Goal: Task Accomplishment & Management: Manage account settings

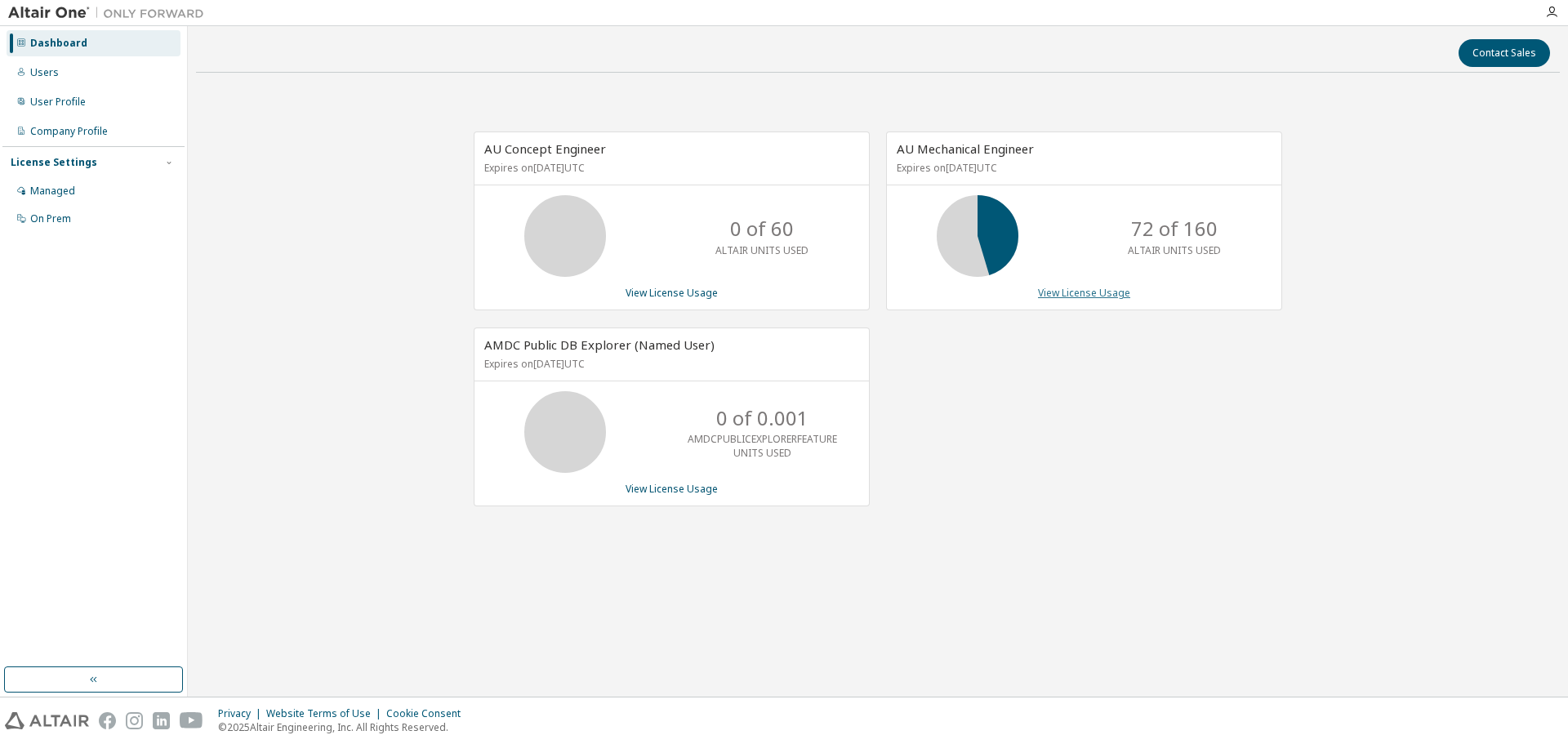
click at [1076, 292] on link "View License Usage" at bounding box center [1084, 293] width 93 height 14
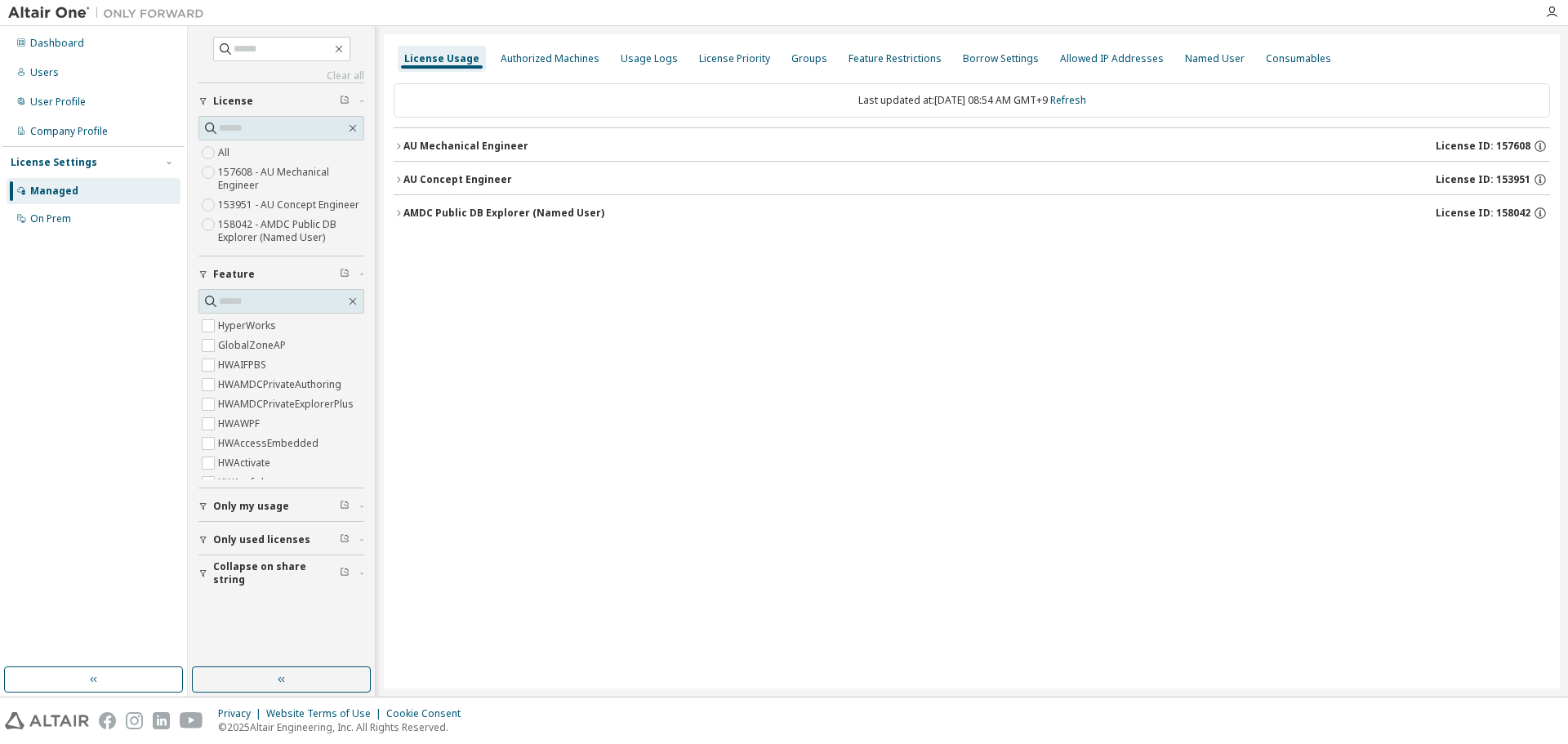
click at [398, 147] on icon "button" at bounding box center [398, 146] width 10 height 10
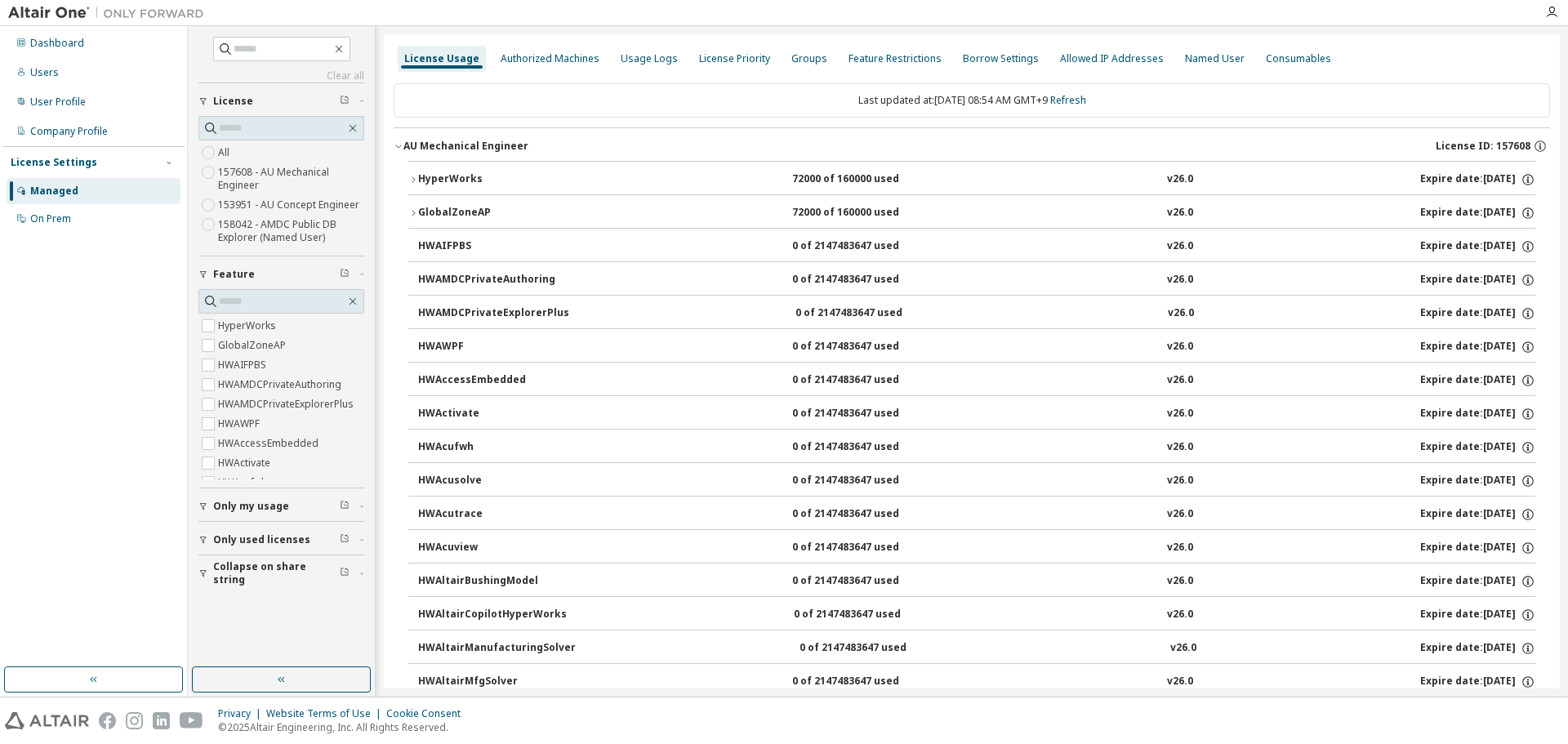
click at [409, 179] on icon "button" at bounding box center [413, 179] width 10 height 10
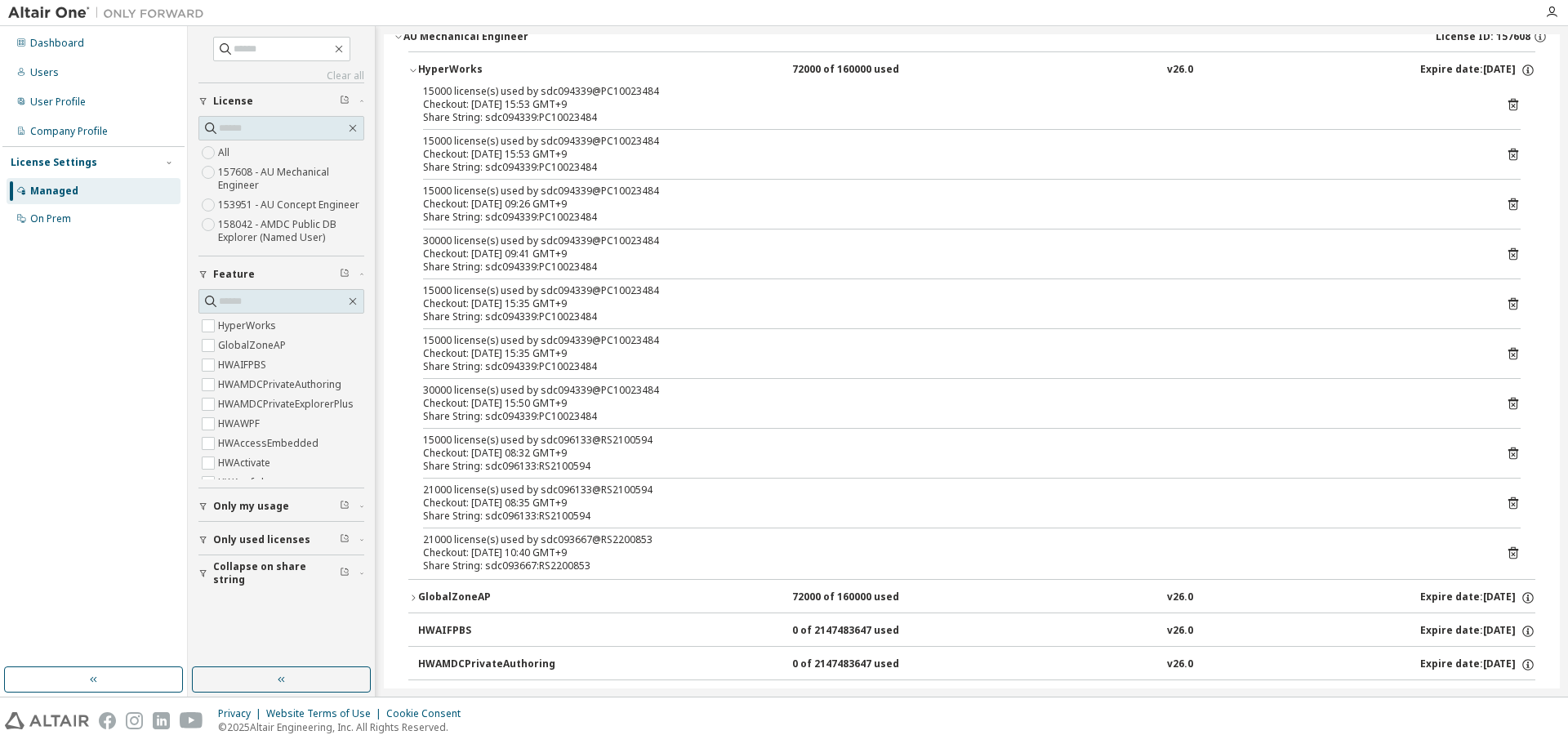
scroll to position [81, 0]
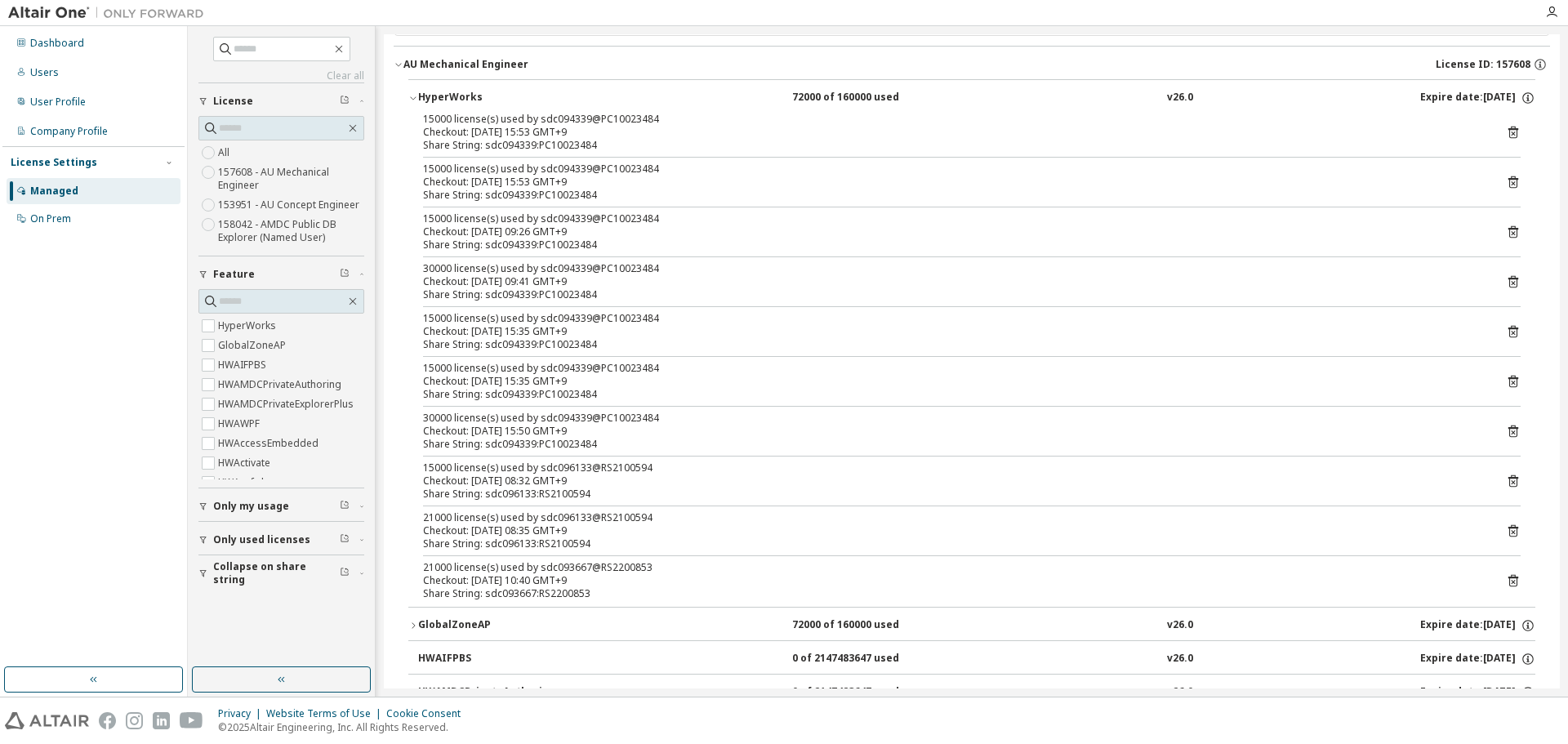
click at [599, 514] on div "21000 license(s) used by sdc096133@RS2100594" at bounding box center [952, 517] width 1058 height 13
click at [599, 477] on div "Checkout: 2025-10-07 08:32 GMT+9" at bounding box center [952, 481] width 1058 height 13
click at [576, 438] on div "Share String: sdc094339:PC10023484" at bounding box center [952, 444] width 1058 height 13
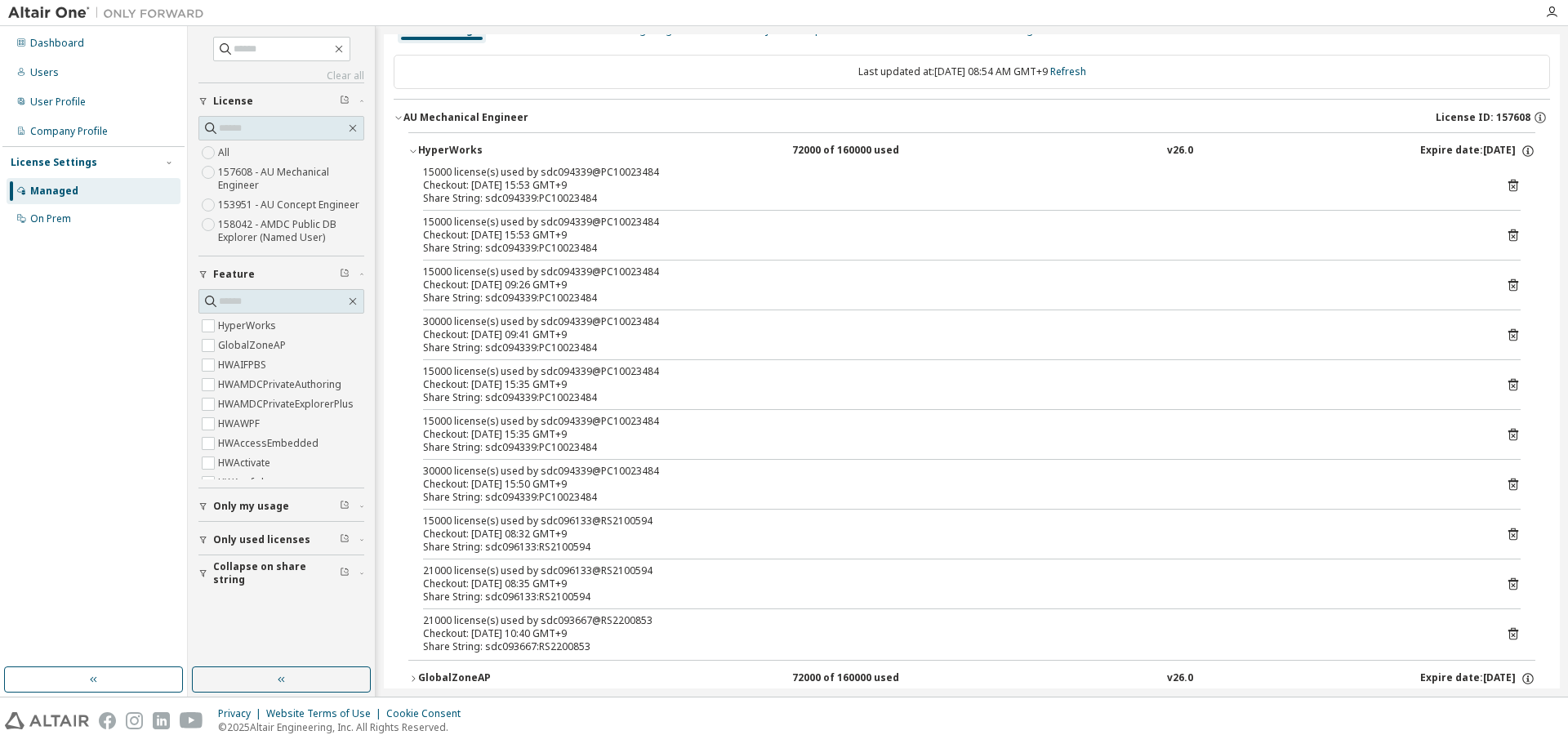
scroll to position [0, 0]
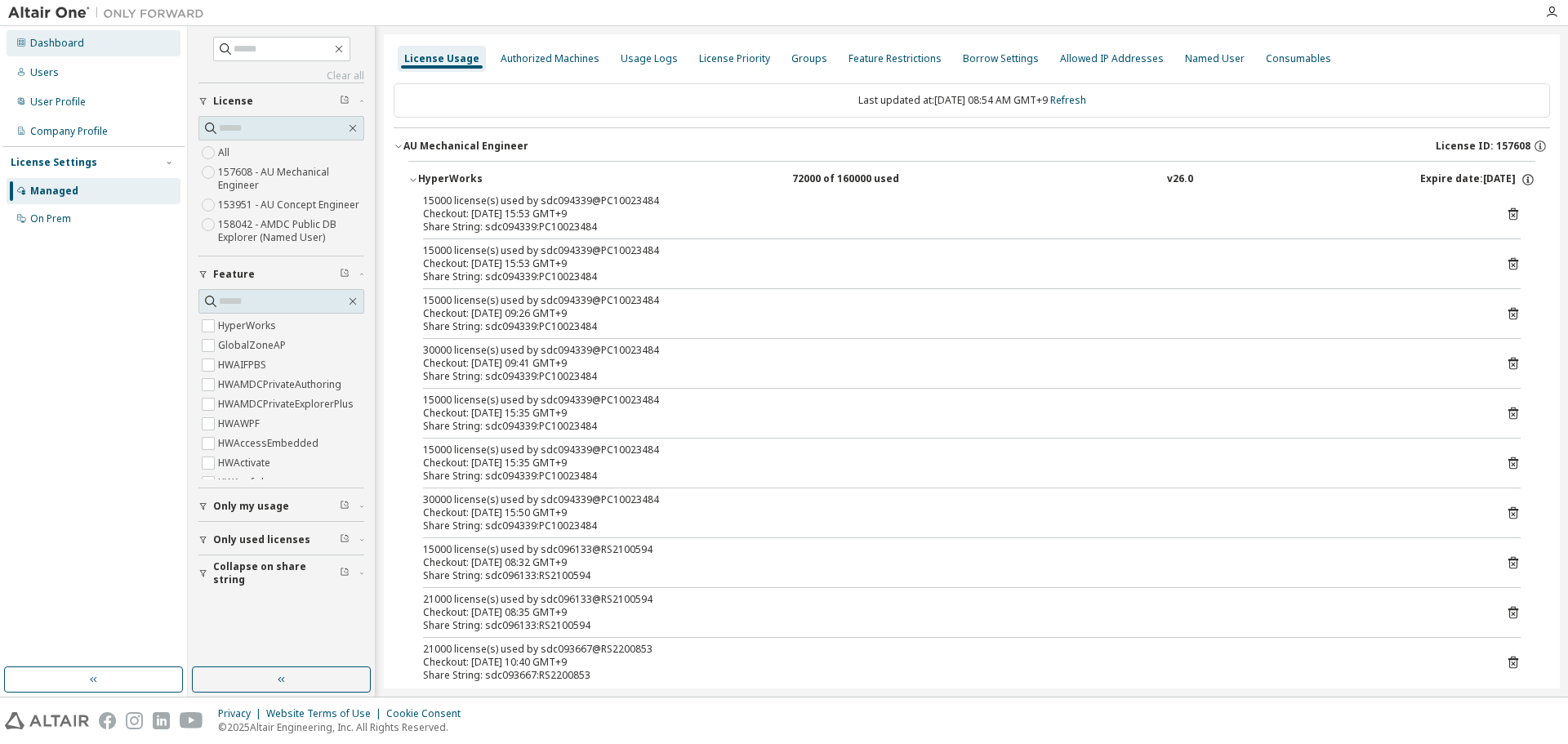
click at [46, 42] on div "Dashboard" at bounding box center [57, 42] width 54 height 13
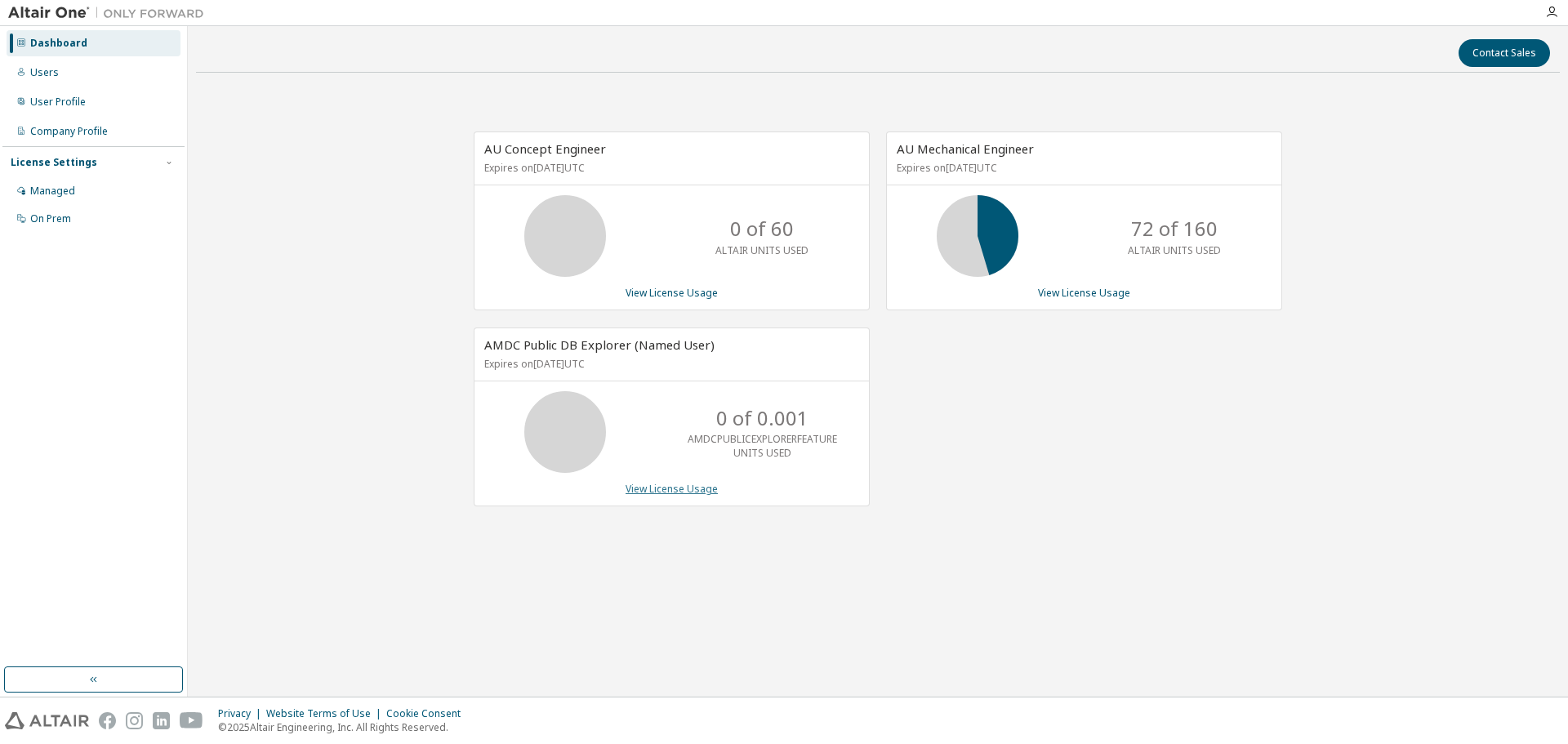
click at [640, 487] on link "View License Usage" at bounding box center [671, 488] width 93 height 14
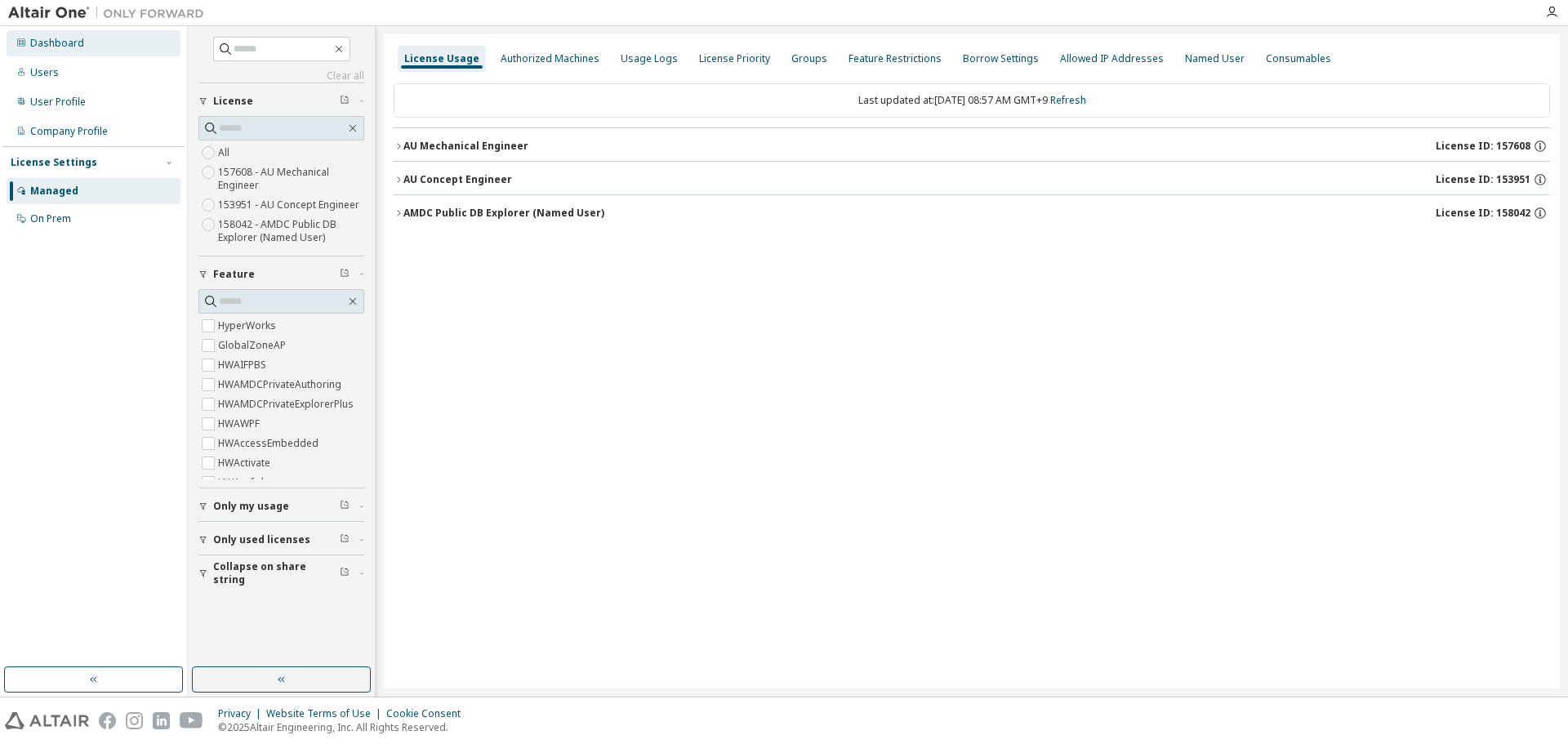
click at [111, 54] on div "Dashboard" at bounding box center [94, 43] width 174 height 26
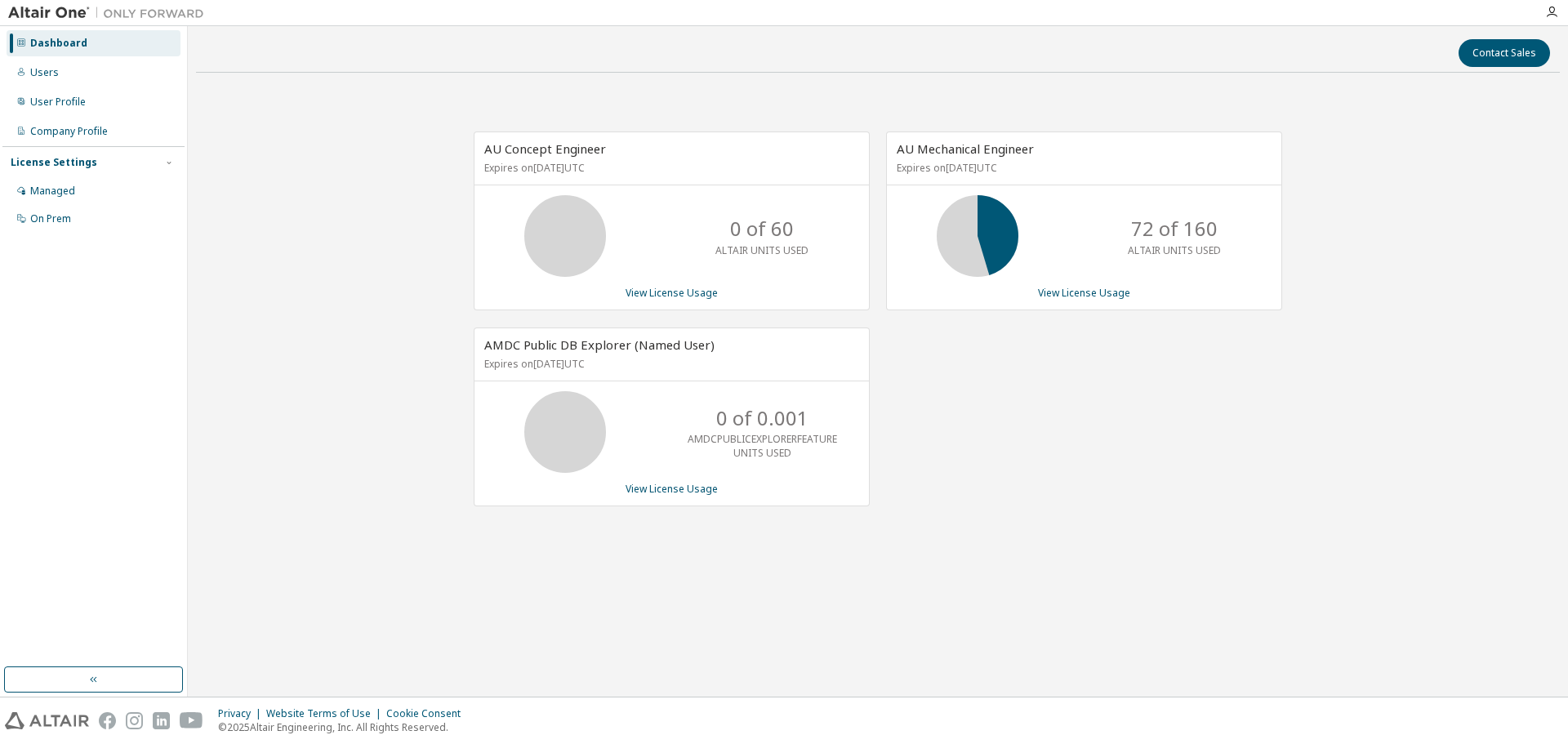
click at [971, 447] on div "AU Mechanical Engineer Expires on April 25, 2026 UTC 72 of 160 ALTAIR UNITS USE…" at bounding box center [1075, 327] width 412 height 392
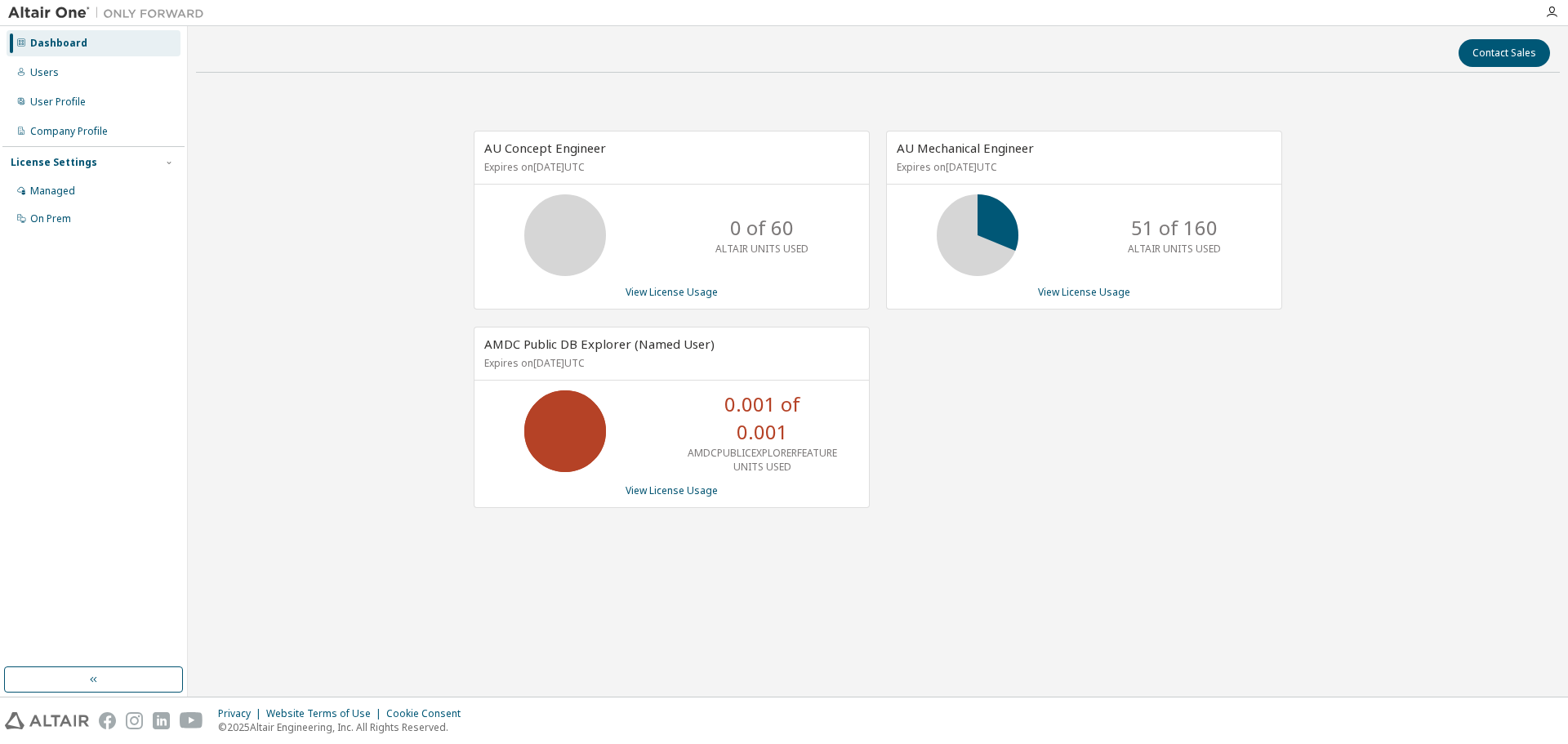
click at [997, 456] on div "AU Mechanical Engineer Expires on [DATE] UTC 51 of 160 ALTAIR UNITS USED View L…" at bounding box center [1075, 328] width 412 height 395
